Goal: Find specific page/section: Find specific page/section

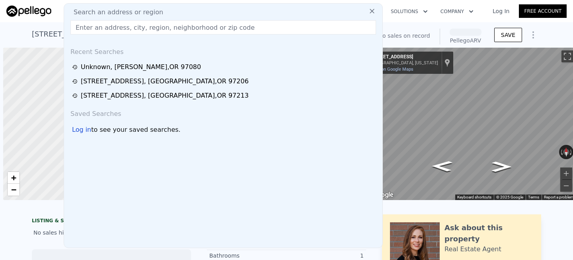
type input "[STREET_ADDRESS][PERSON_NAME]"
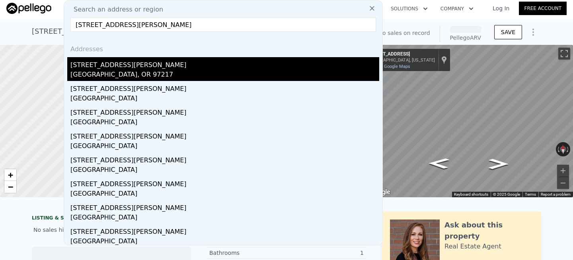
click at [99, 69] on div "[STREET_ADDRESS][PERSON_NAME]" at bounding box center [224, 63] width 309 height 13
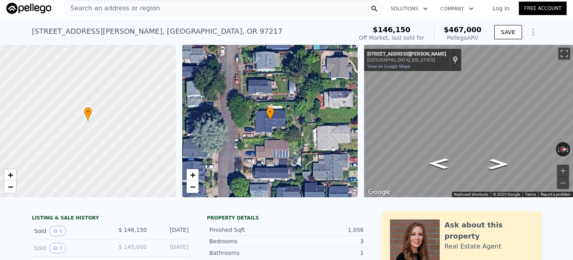
click at [178, 8] on div "Search an address or region" at bounding box center [223, 8] width 319 height 16
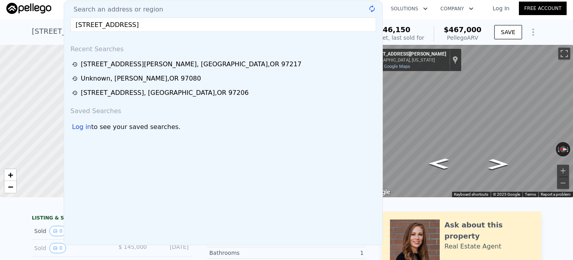
type input "[STREET_ADDRESS]"
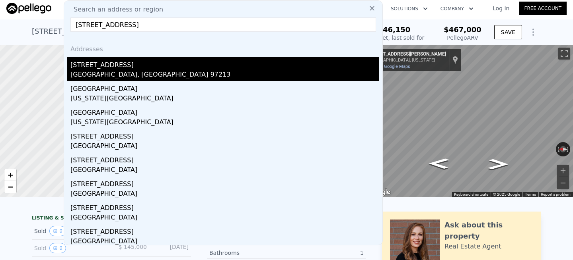
click at [101, 67] on div "[STREET_ADDRESS]" at bounding box center [224, 63] width 309 height 13
